Goal: Task Accomplishment & Management: Use online tool/utility

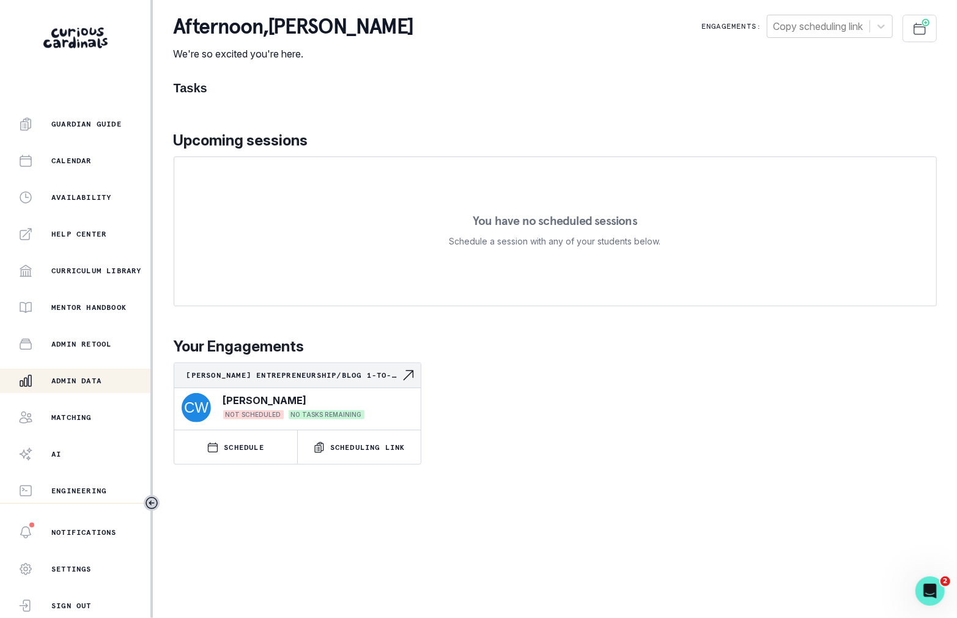
click at [101, 378] on p "Admin Data" at bounding box center [76, 381] width 50 height 10
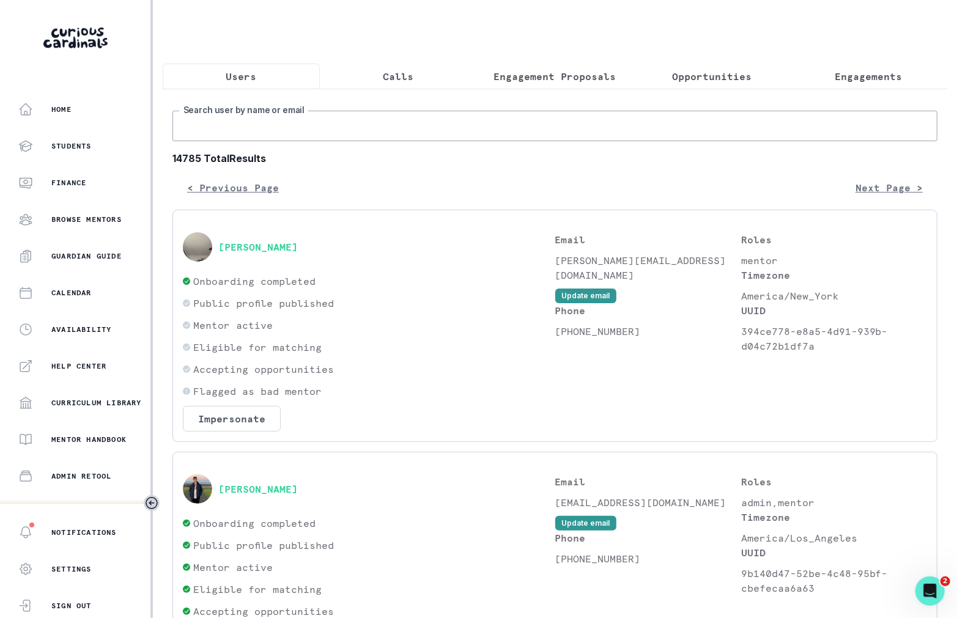
click at [306, 134] on input "Search user by name or email" at bounding box center [554, 126] width 765 height 31
type input "[PERSON_NAME]"
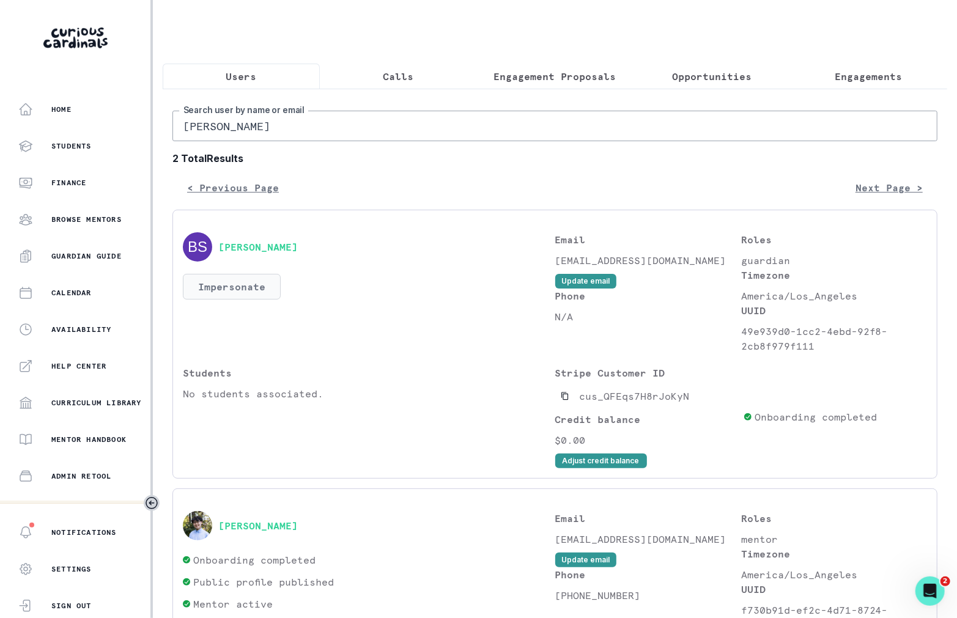
click at [257, 282] on button "Impersonate" at bounding box center [232, 287] width 98 height 26
click at [361, 438] on div "Students No students associated." at bounding box center [369, 417] width 372 height 103
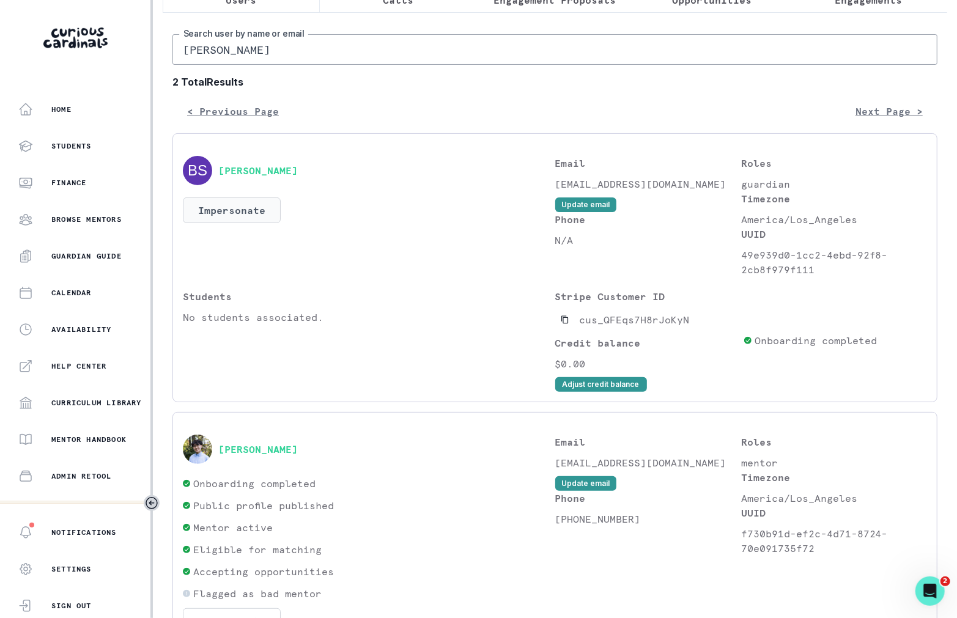
scroll to position [159, 0]
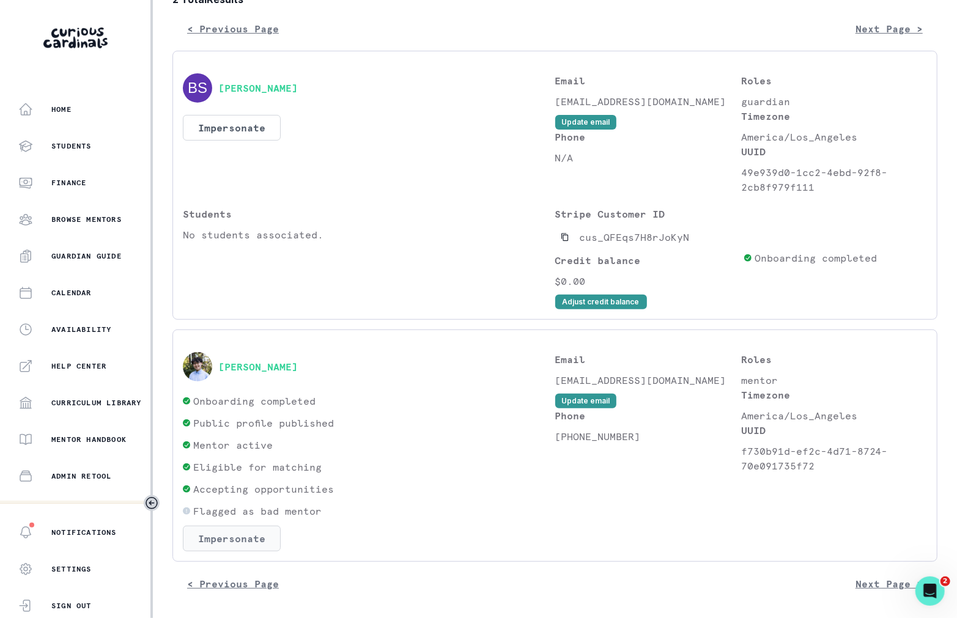
click at [257, 532] on button "Impersonate" at bounding box center [232, 539] width 98 height 26
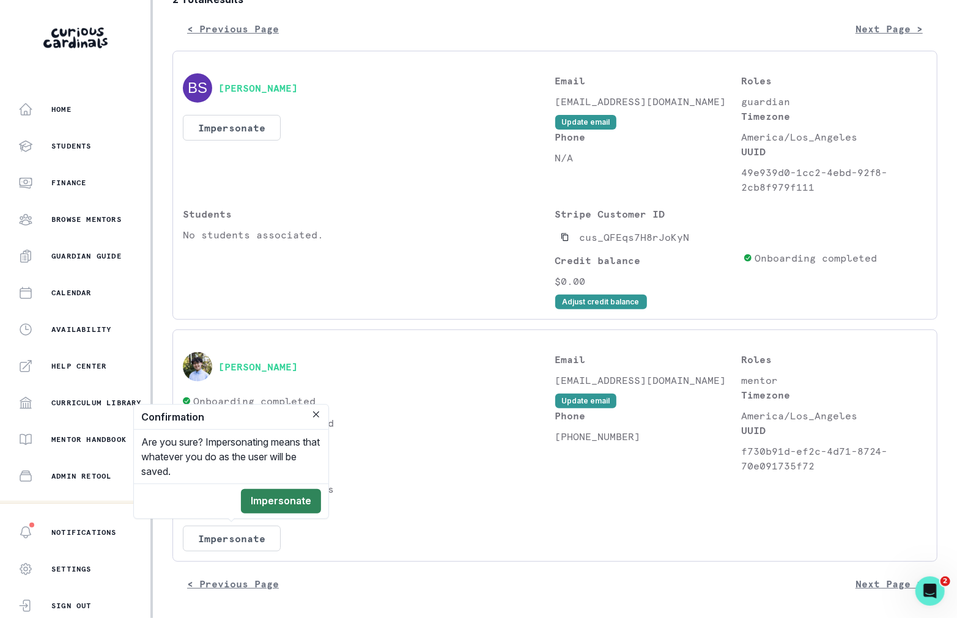
click at [304, 512] on button "Impersonate" at bounding box center [281, 501] width 80 height 24
